Goal: Transaction & Acquisition: Purchase product/service

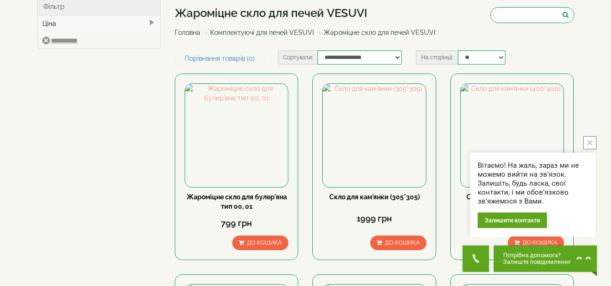
click at [587, 146] on button "close button" at bounding box center [589, 142] width 13 height 13
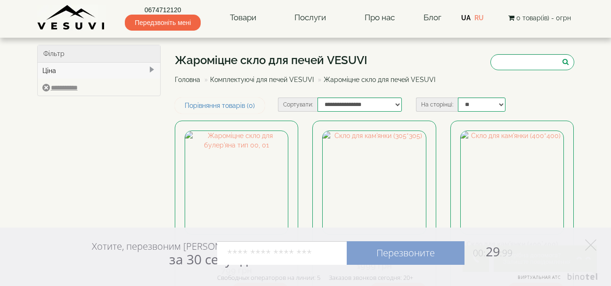
click at [151, 69] on span at bounding box center [152, 70] width 8 height 8
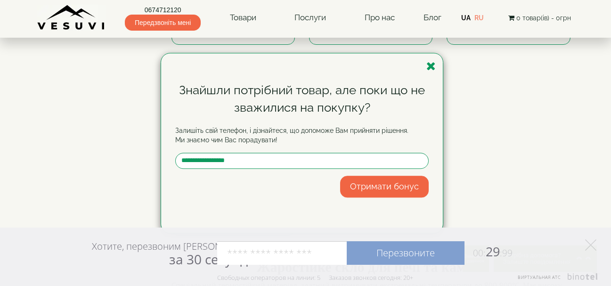
scroll to position [424, 0]
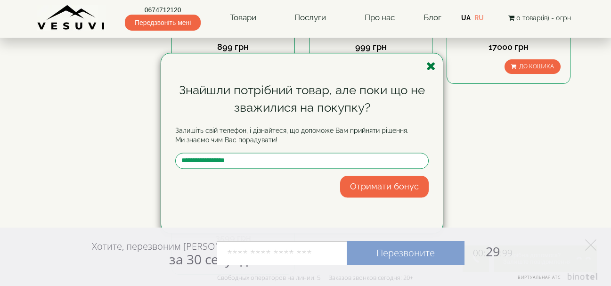
click at [427, 66] on icon "button" at bounding box center [430, 66] width 9 height 12
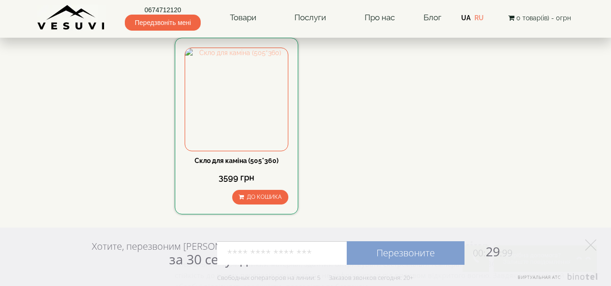
scroll to position [471, 0]
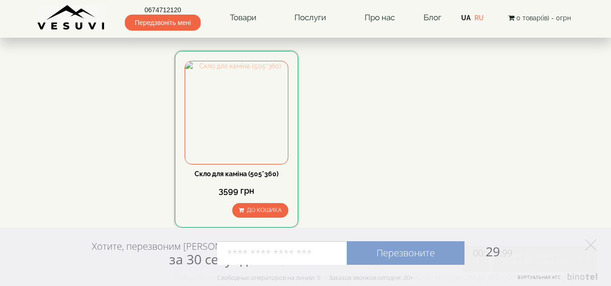
click at [255, 116] on img at bounding box center [236, 112] width 103 height 103
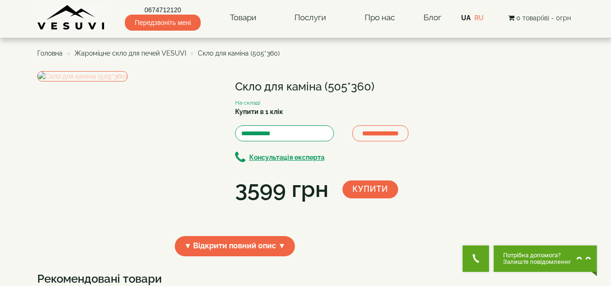
click at [128, 81] on img at bounding box center [82, 76] width 90 height 10
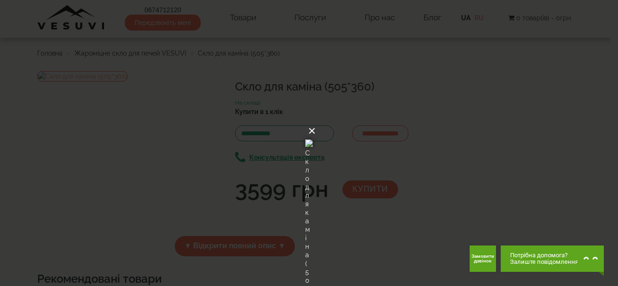
click at [316, 121] on button "×" at bounding box center [312, 131] width 8 height 21
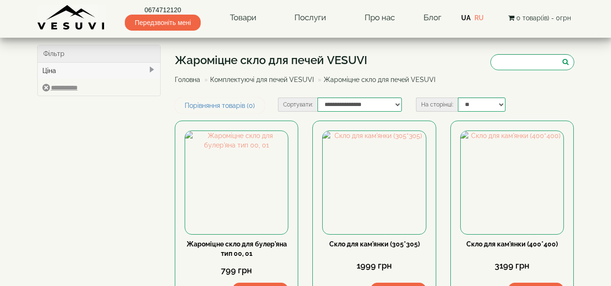
scroll to position [471, 0]
